Goal: Find specific page/section: Locate a particular part of the current website

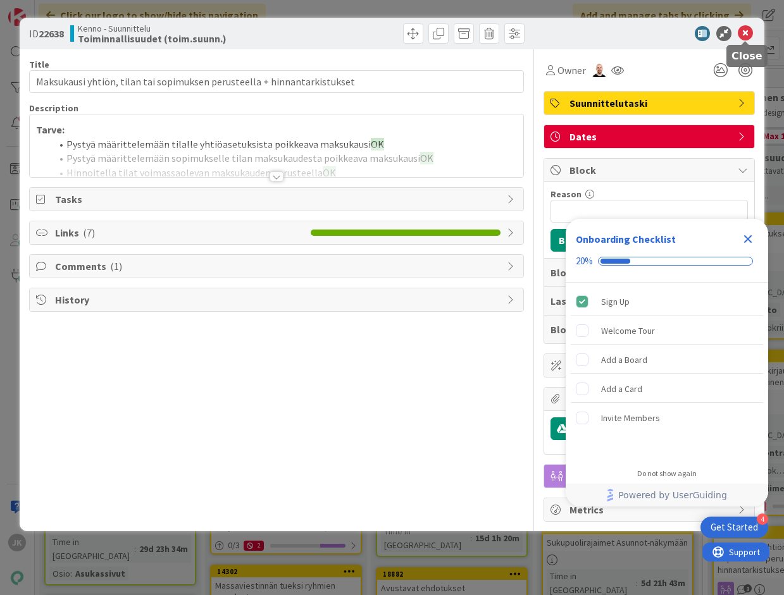
click at [741, 30] on icon at bounding box center [745, 33] width 15 height 15
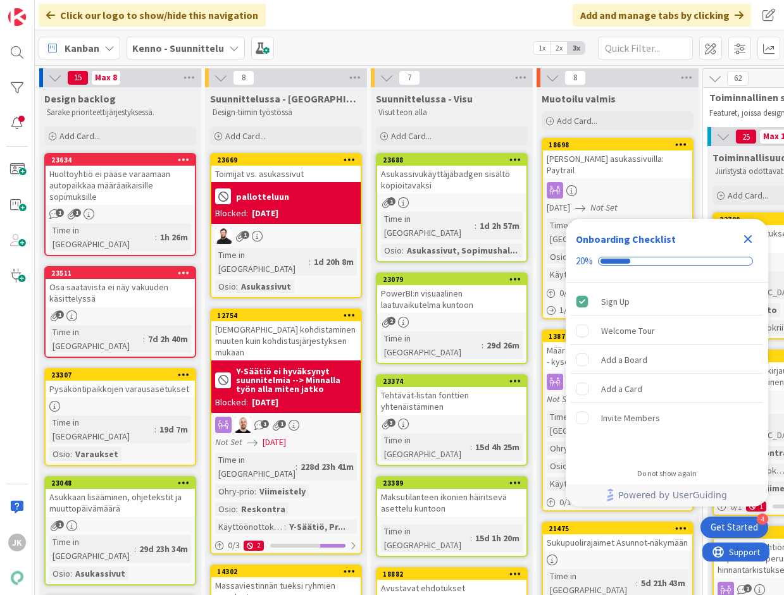
click at [462, 182] on div "Asukassivukäyttäjäbadgen sisältö kopioitavaksi" at bounding box center [451, 180] width 149 height 28
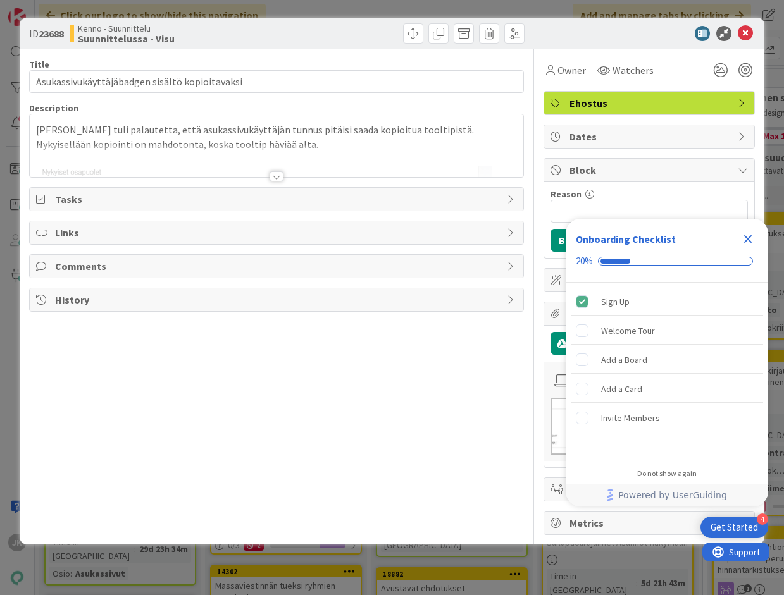
click at [274, 171] on div at bounding box center [276, 176] width 14 height 10
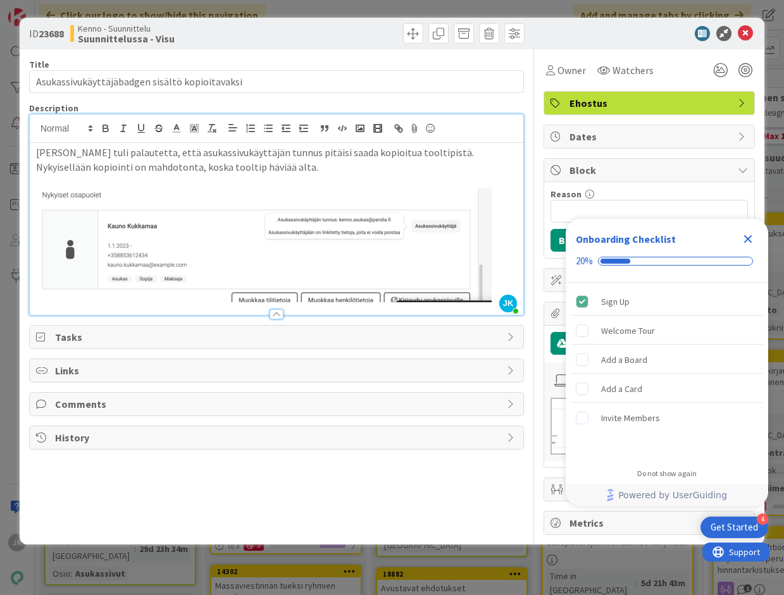
click at [750, 237] on icon "Close Checklist" at bounding box center [748, 239] width 8 height 8
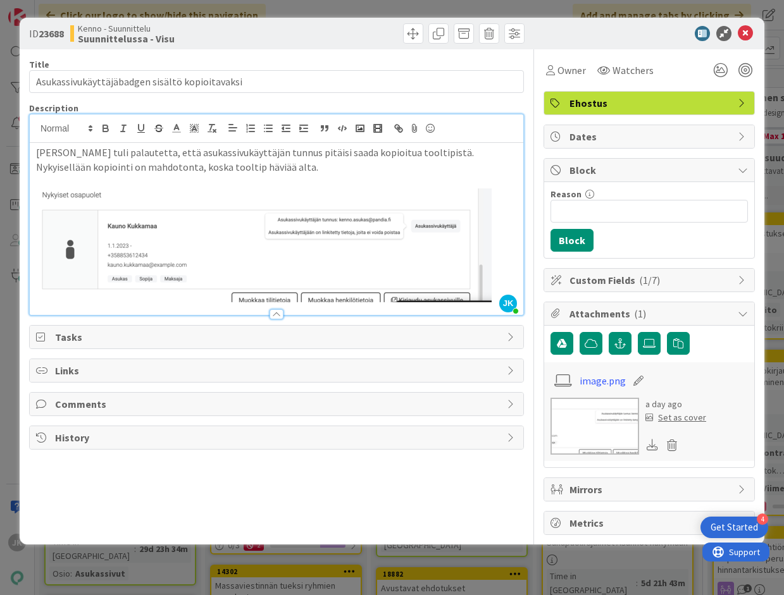
click at [330, 436] on span "History" at bounding box center [277, 437] width 445 height 15
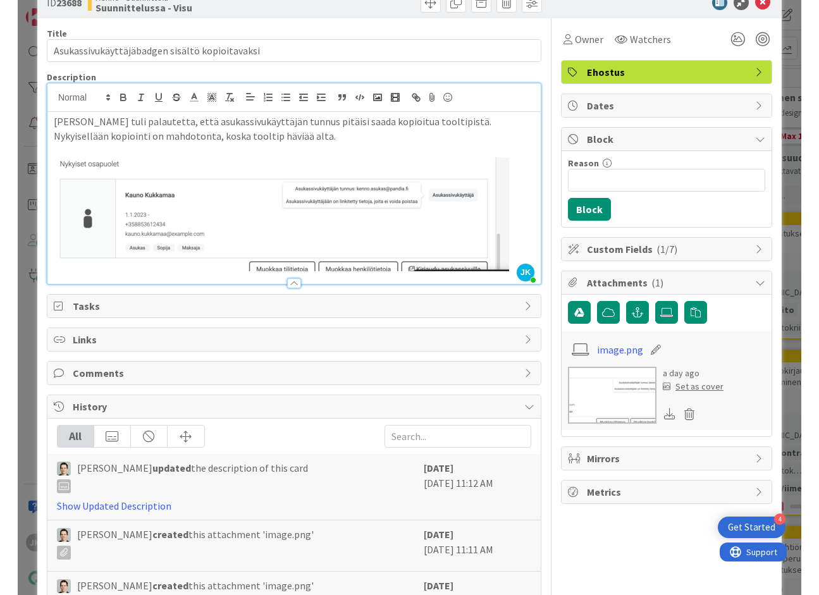
scroll to position [22, 0]
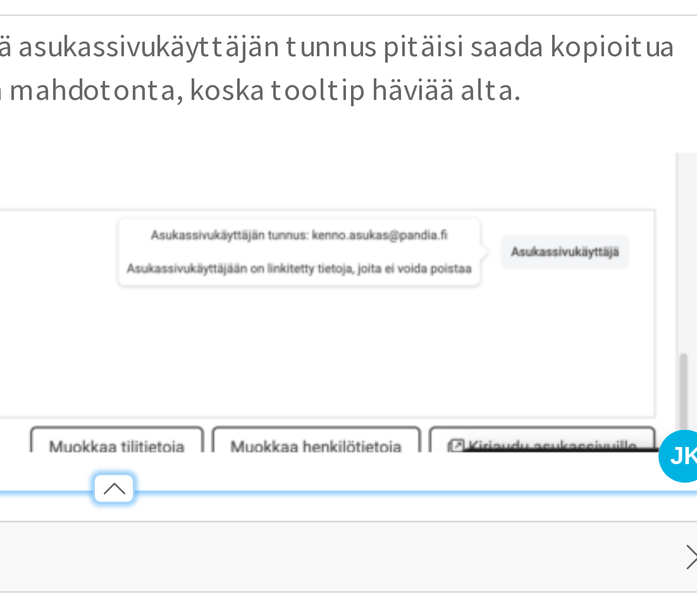
click at [352, 220] on img at bounding box center [233, 233] width 399 height 99
click at [353, 220] on img at bounding box center [233, 233] width 399 height 99
click at [369, 172] on p at bounding box center [233, 177] width 399 height 15
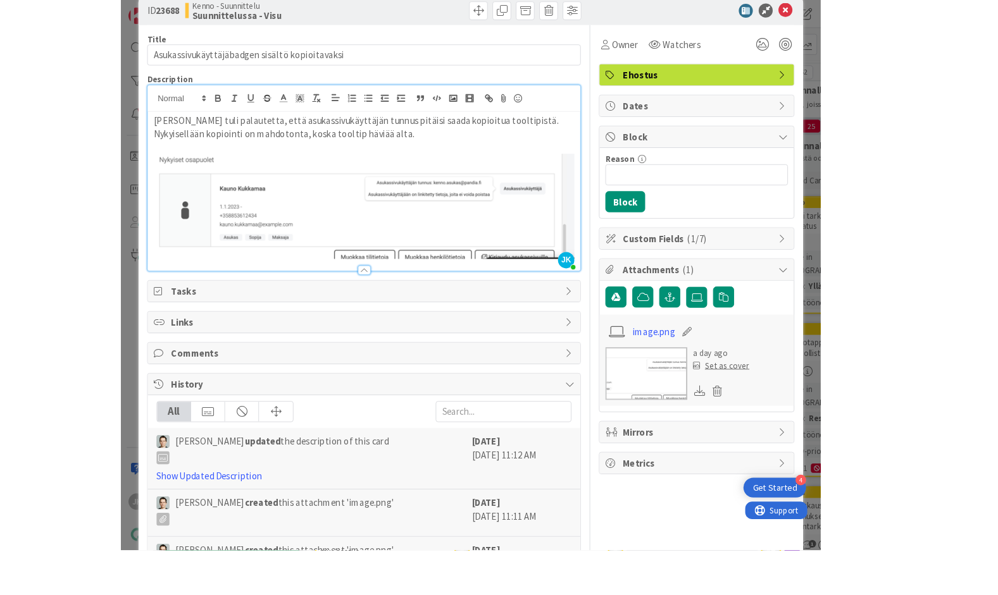
scroll to position [4, 0]
